Goal: Task Accomplishment & Management: Use online tool/utility

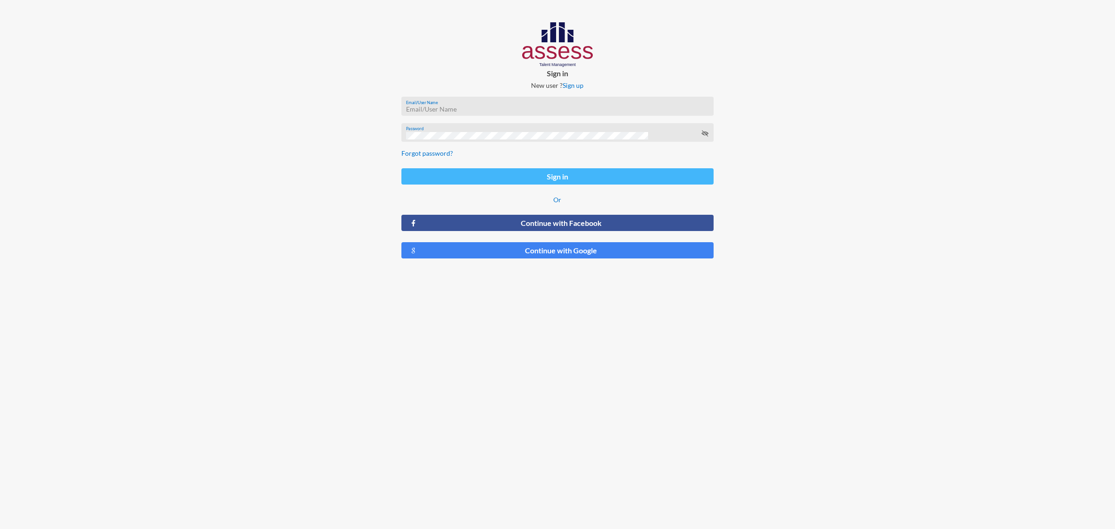
type input "[PERSON_NAME][EMAIL_ADDRESS][PERSON_NAME][DOMAIN_NAME]"
click at [509, 168] on button "Sign in" at bounding box center [558, 176] width 312 height 16
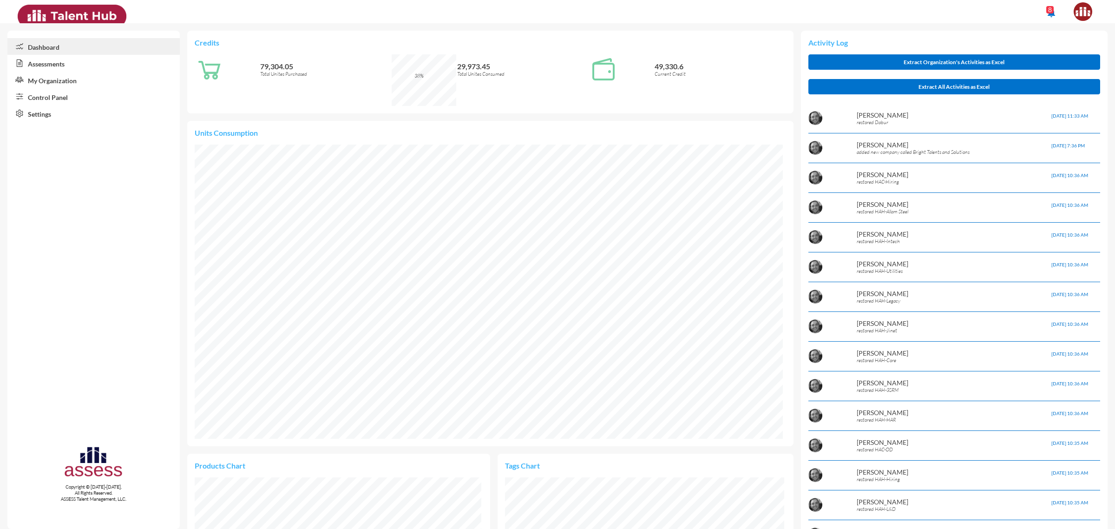
click at [66, 66] on link "Assessments" at bounding box center [93, 63] width 172 height 17
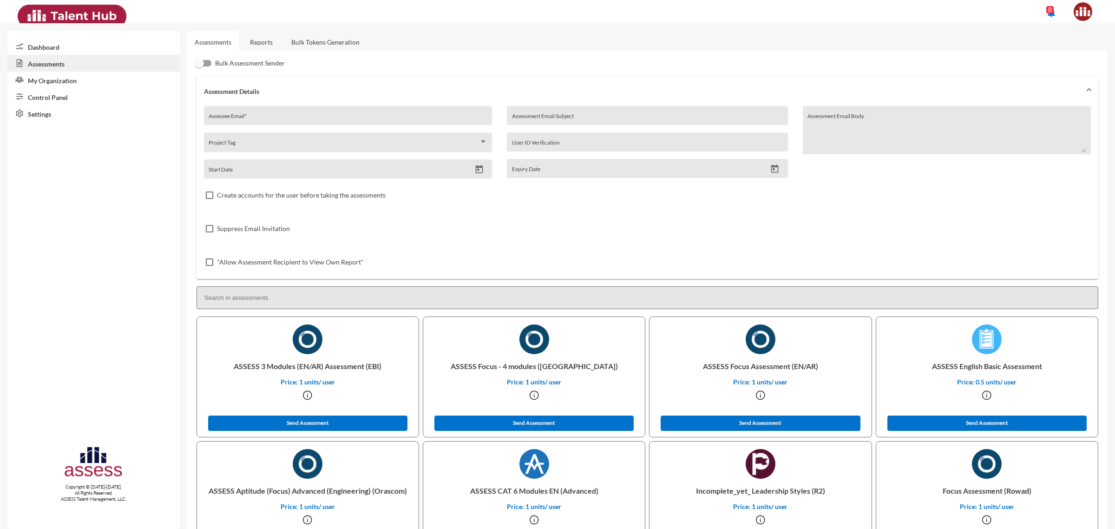
click at [328, 47] on link "Bulk Tokens Generation" at bounding box center [325, 42] width 83 height 23
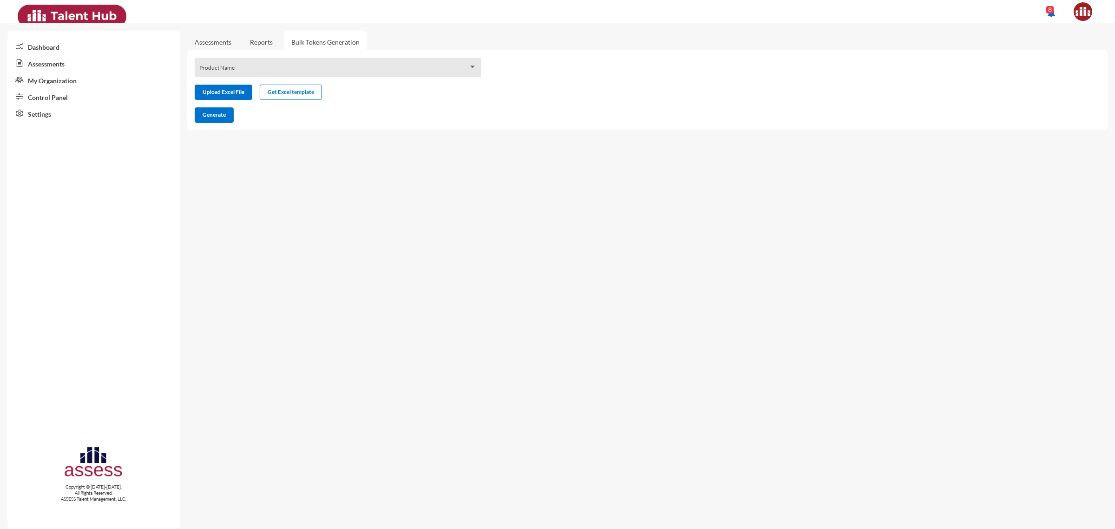
click at [199, 40] on link "Assessments" at bounding box center [213, 42] width 37 height 8
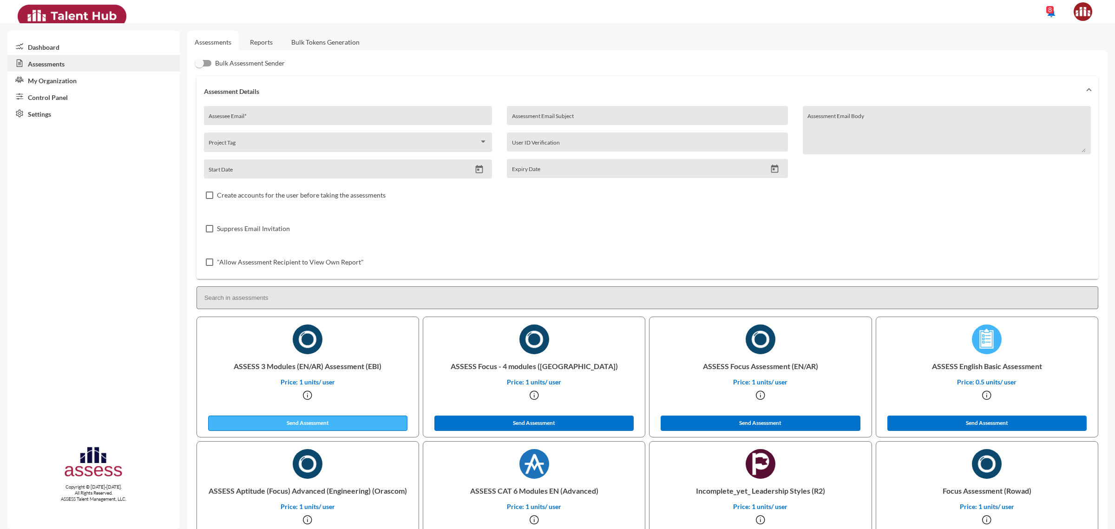
click at [370, 417] on button "Send Assessment" at bounding box center [308, 423] width 200 height 15
